Goal: Task Accomplishment & Management: Manage account settings

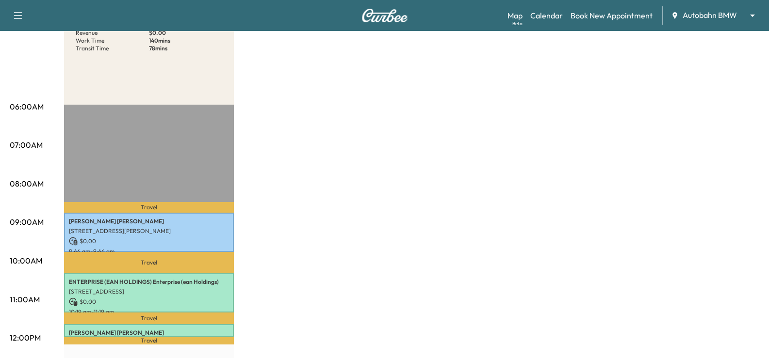
scroll to position [194, 0]
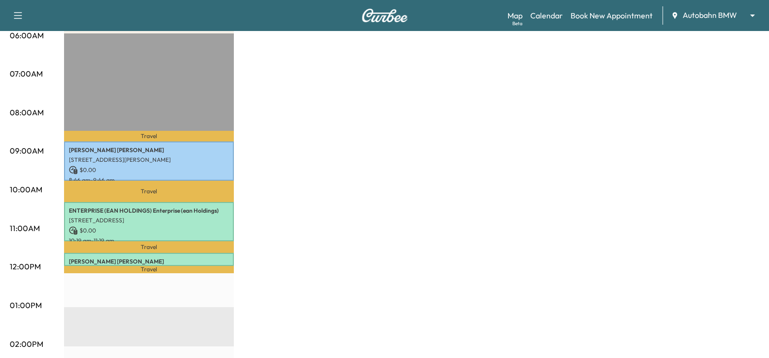
click at [718, 9] on div "Map Beta Calendar Book New Appointment Autobahn BMW ******** ​" at bounding box center [634, 15] width 254 height 18
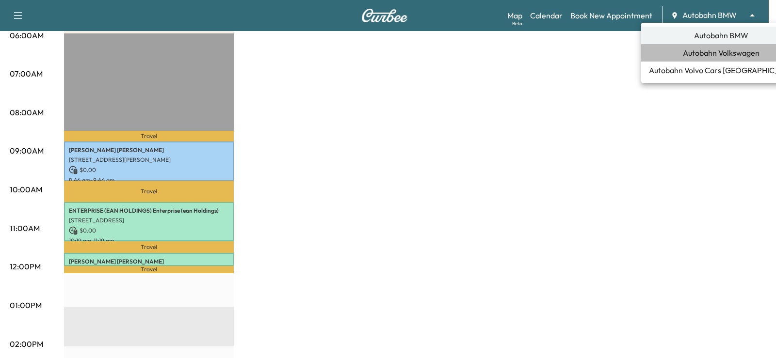
click at [725, 57] on span "Autobahn Volkswagen" at bounding box center [721, 53] width 77 height 12
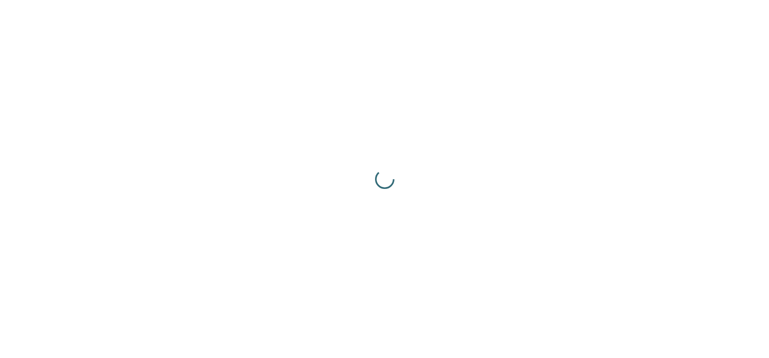
scroll to position [0, 0]
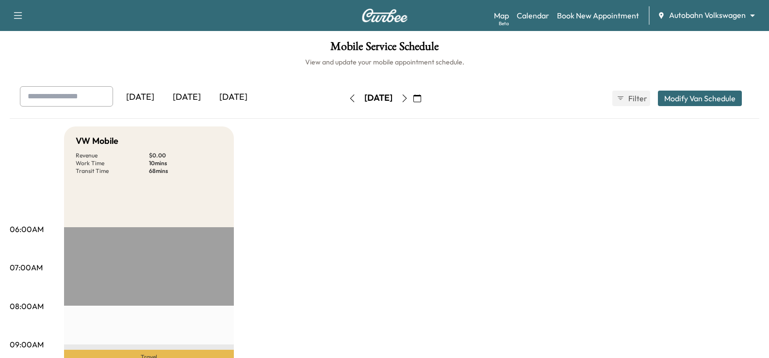
click at [421, 99] on icon "button" at bounding box center [417, 99] width 8 height 8
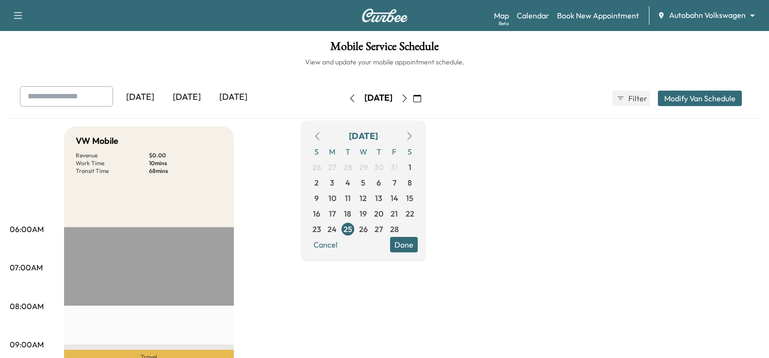
click at [378, 141] on div "[DATE]" at bounding box center [363, 137] width 29 height 14
click at [378, 138] on div "[DATE]" at bounding box center [363, 137] width 29 height 14
click at [378, 130] on div "[DATE]" at bounding box center [363, 137] width 29 height 14
click at [413, 136] on icon "button" at bounding box center [410, 136] width 8 height 8
click at [413, 135] on icon "button" at bounding box center [410, 136] width 8 height 8
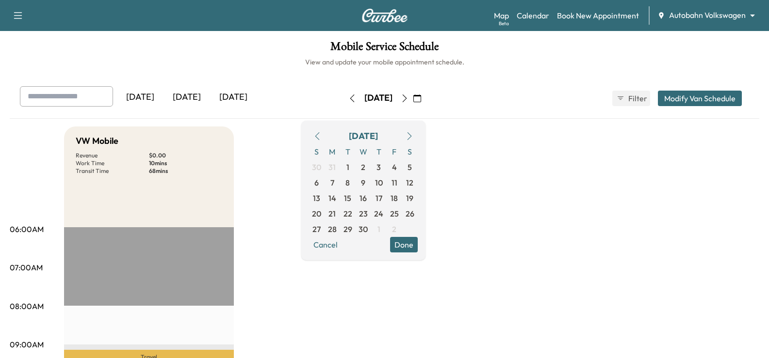
click at [413, 135] on icon "button" at bounding box center [410, 136] width 8 height 8
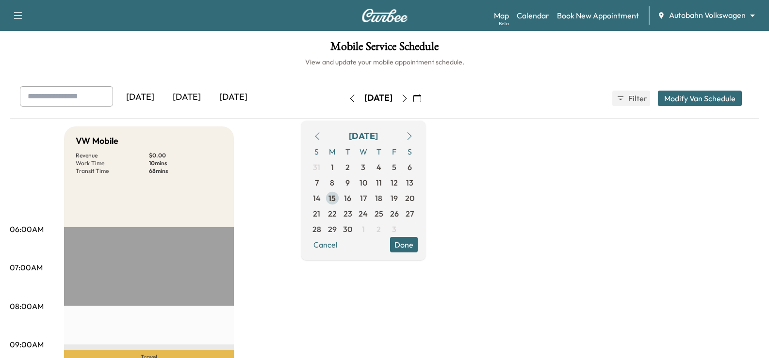
click at [336, 196] on span "15" at bounding box center [331, 199] width 7 height 12
click at [418, 245] on button "Done" at bounding box center [404, 245] width 28 height 16
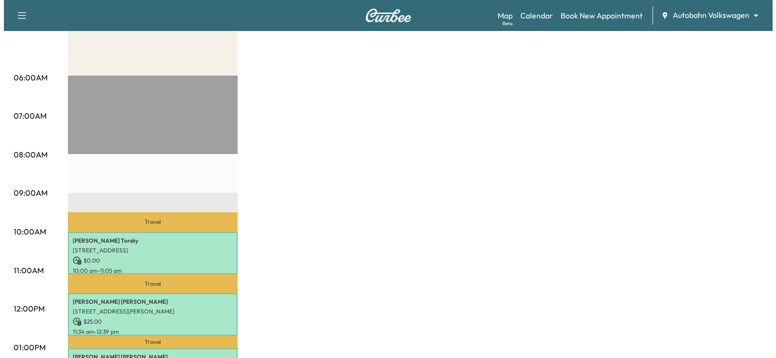
scroll to position [291, 0]
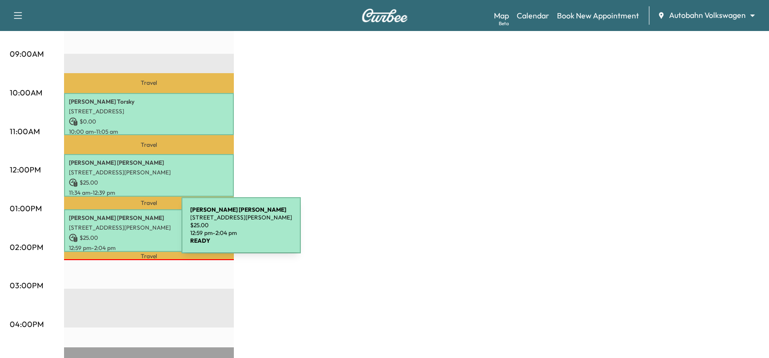
click at [111, 234] on p "$ 25.00" at bounding box center [149, 238] width 160 height 9
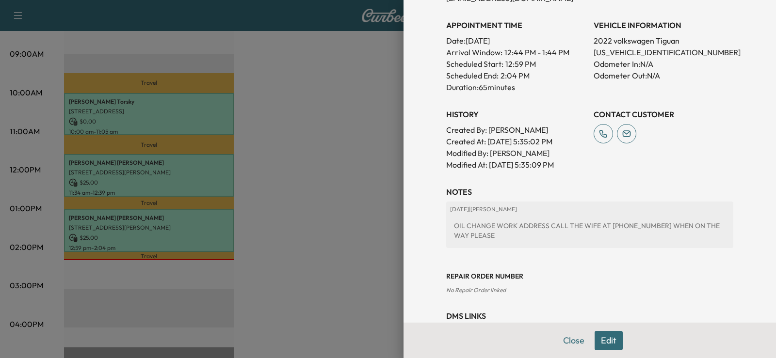
scroll to position [305, 0]
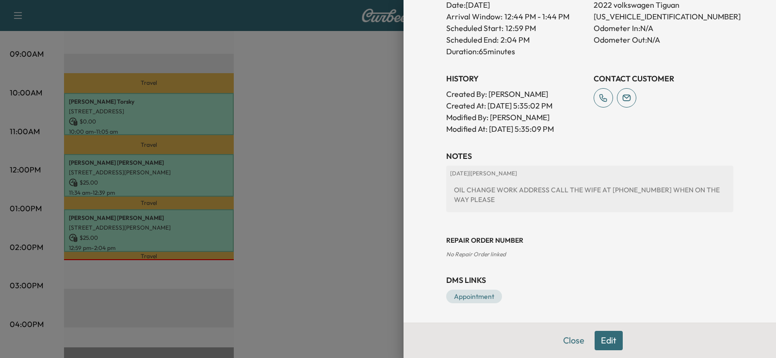
drag, startPoint x: 287, startPoint y: 296, endPoint x: 292, endPoint y: 275, distance: 21.4
click at [289, 291] on div at bounding box center [388, 179] width 776 height 358
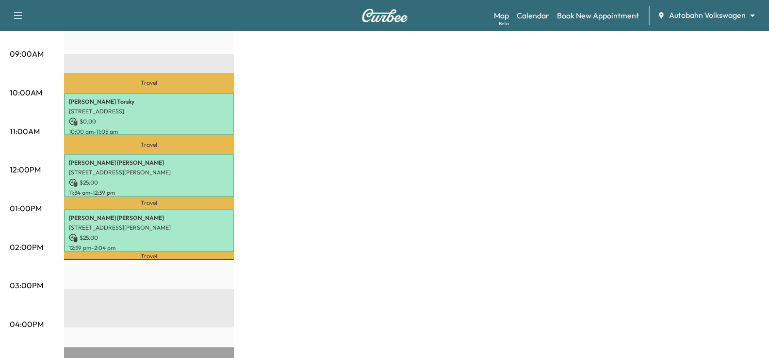
click at [481, 264] on div "VW Mobile Revenue $ 50.00 Work Time 195 mins Transit Time 92 mins Travel [PERSO…" at bounding box center [411, 200] width 695 height 728
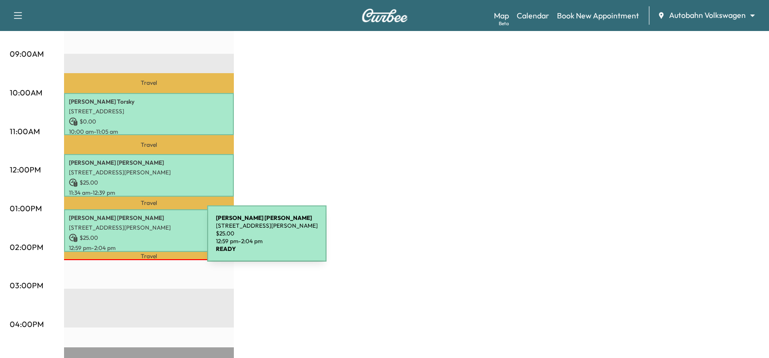
click at [116, 234] on p "$ 25.00" at bounding box center [149, 238] width 160 height 9
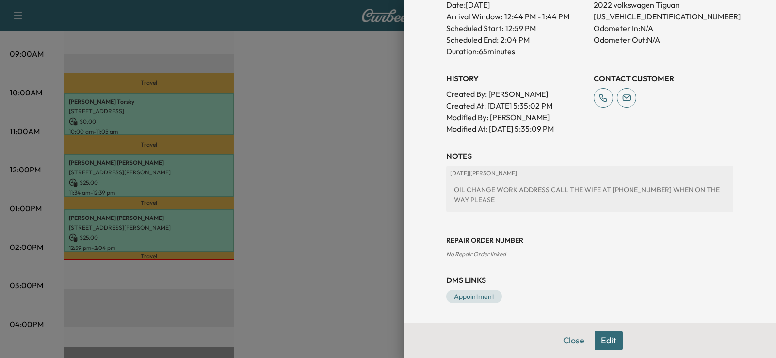
click at [602, 341] on button "Edit" at bounding box center [609, 340] width 28 height 19
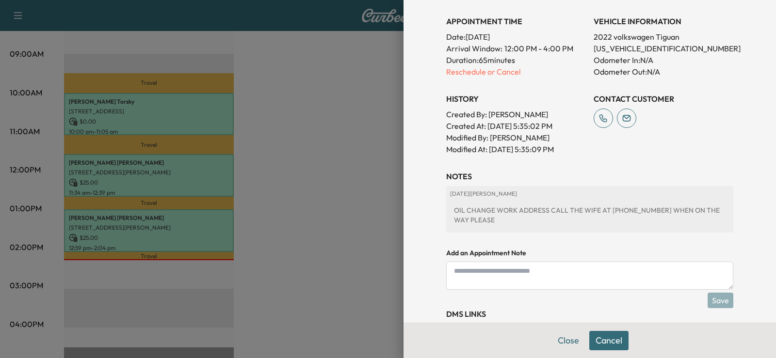
scroll to position [337, 0]
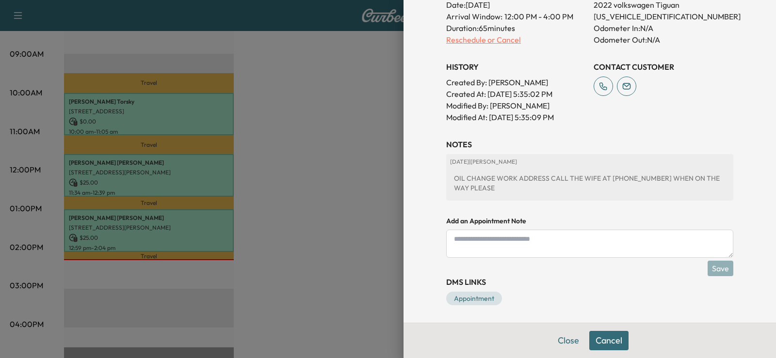
click at [483, 40] on p "Reschedule or Cancel" at bounding box center [516, 40] width 140 height 12
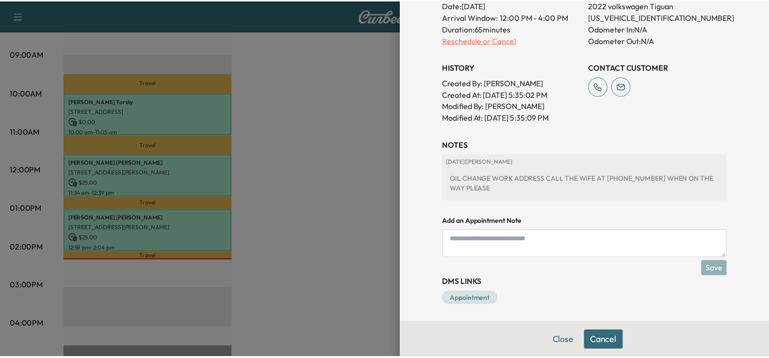
scroll to position [0, 0]
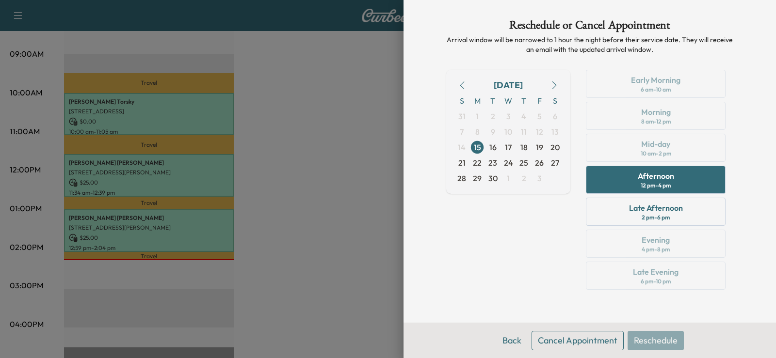
click at [587, 346] on button "Cancel Appointment" at bounding box center [578, 340] width 92 height 19
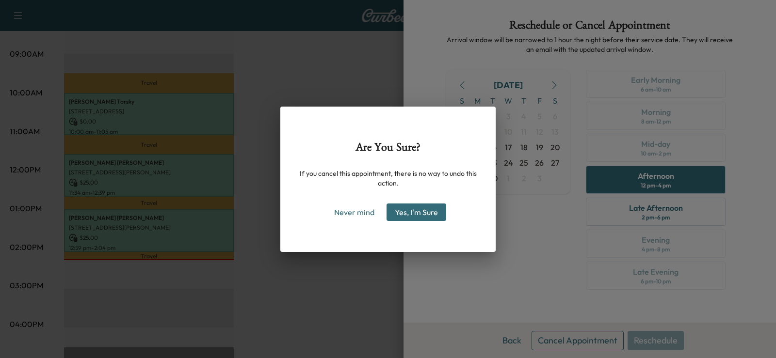
click at [427, 213] on button "Yes, I'm Sure" at bounding box center [417, 212] width 60 height 17
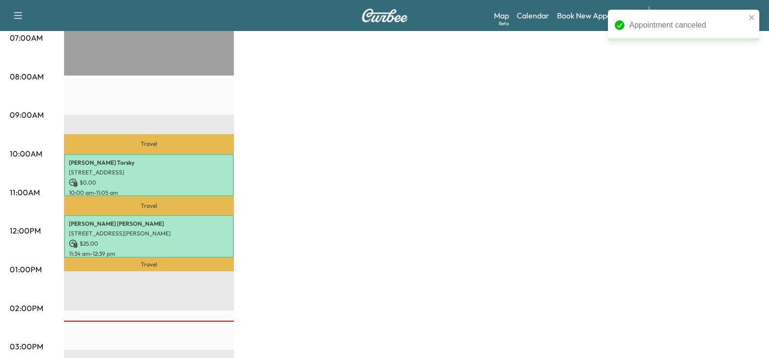
scroll to position [194, 0]
